Goal: Information Seeking & Learning: Check status

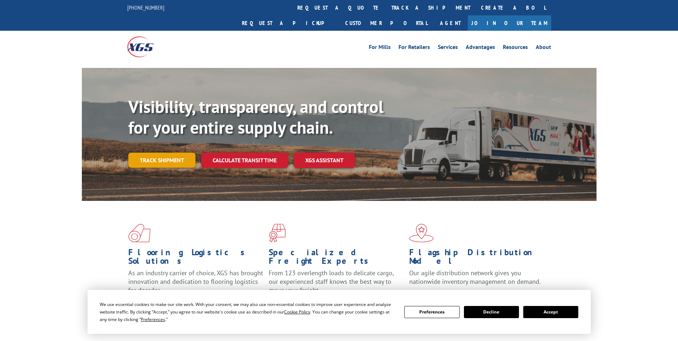
click at [161, 153] on link "Track shipment" at bounding box center [161, 160] width 67 height 15
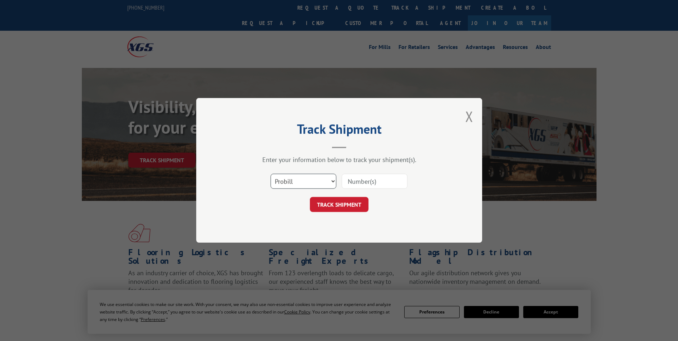
click at [298, 178] on select "Select category... Probill BOL PO" at bounding box center [304, 181] width 66 height 15
select select "po"
click at [271, 174] on select "Select category... Probill BOL PO" at bounding box center [304, 181] width 66 height 15
click at [361, 183] on input at bounding box center [375, 181] width 66 height 15
paste input "24533079"
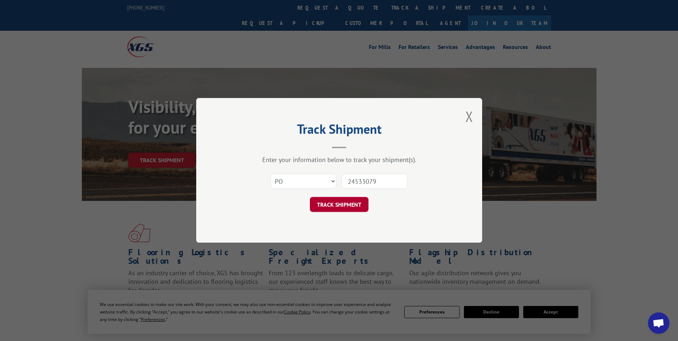
type input "24533079"
click at [351, 202] on button "TRACK SHIPMENT" at bounding box center [339, 204] width 59 height 15
